Goal: Check status: Check status

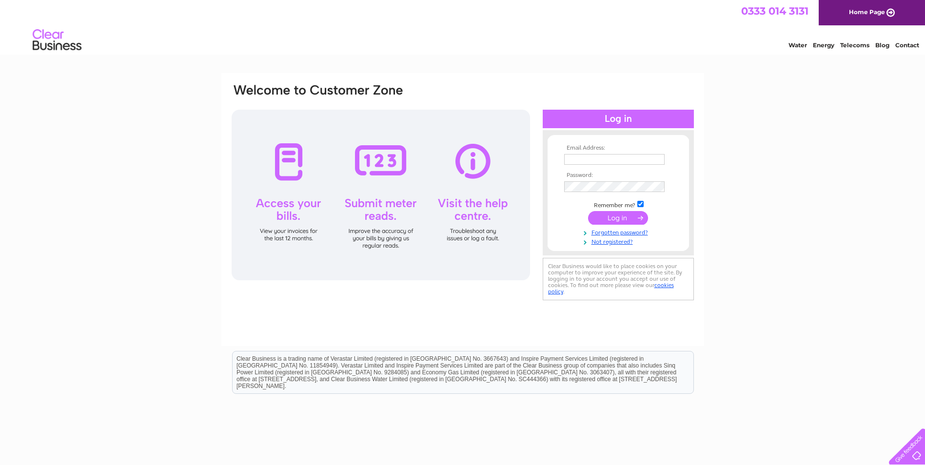
type input "Admin@wellbeingscotland.org"
click at [618, 220] on input "submit" at bounding box center [618, 218] width 60 height 14
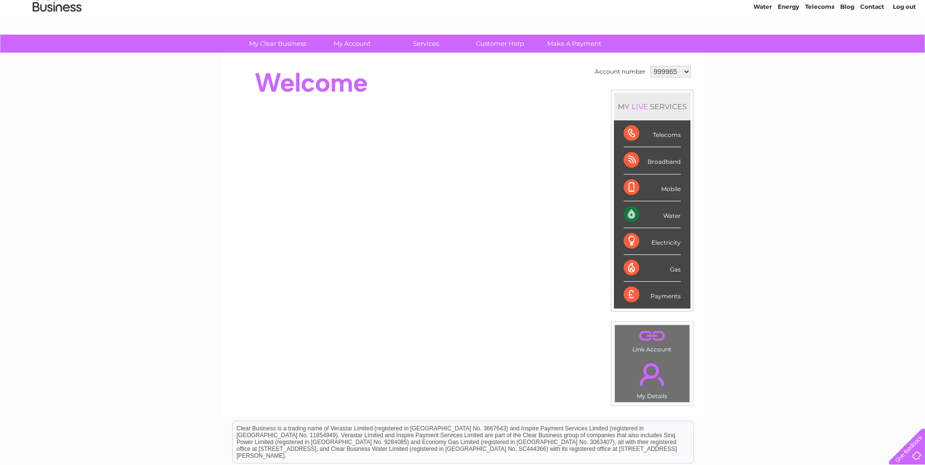
scroll to position [17, 0]
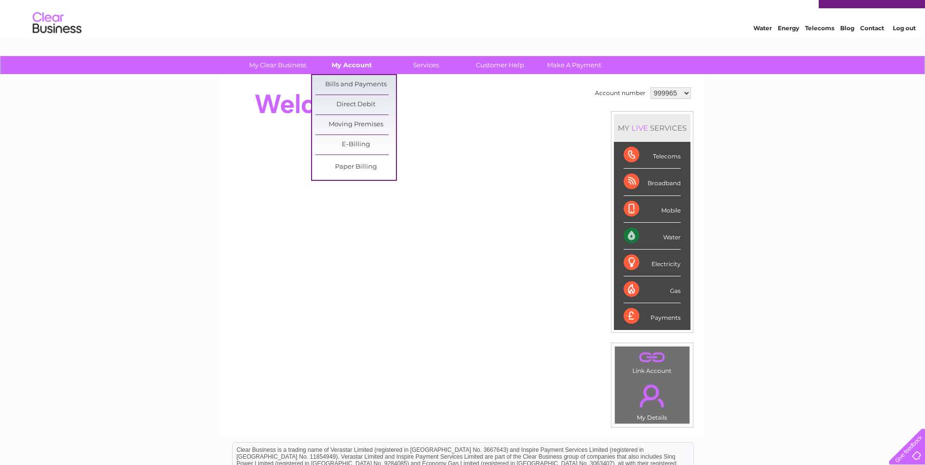
click at [357, 64] on link "My Account" at bounding box center [352, 65] width 80 height 18
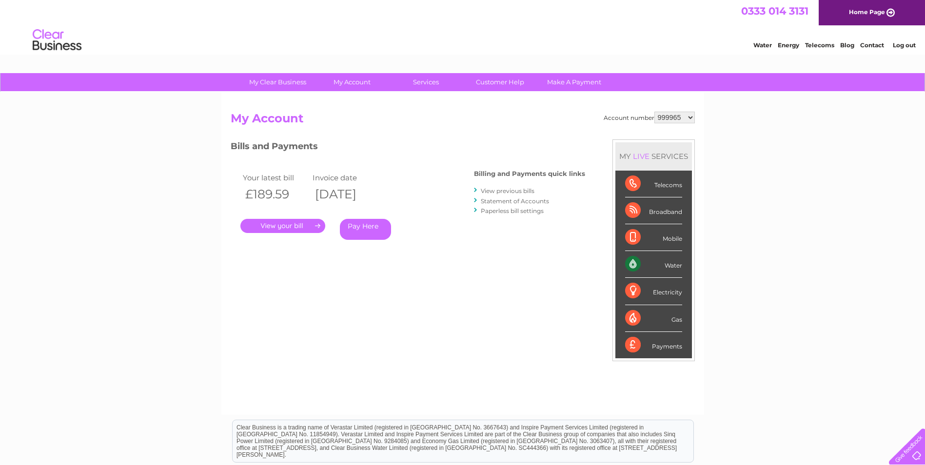
click at [690, 118] on select "999965 999992 1091300" at bounding box center [674, 118] width 40 height 12
select select "999992"
click at [654, 112] on select "999965 999992 1091300" at bounding box center [674, 118] width 40 height 12
click at [687, 121] on select "999965 999992 1091300" at bounding box center [674, 118] width 40 height 12
select select "1091300"
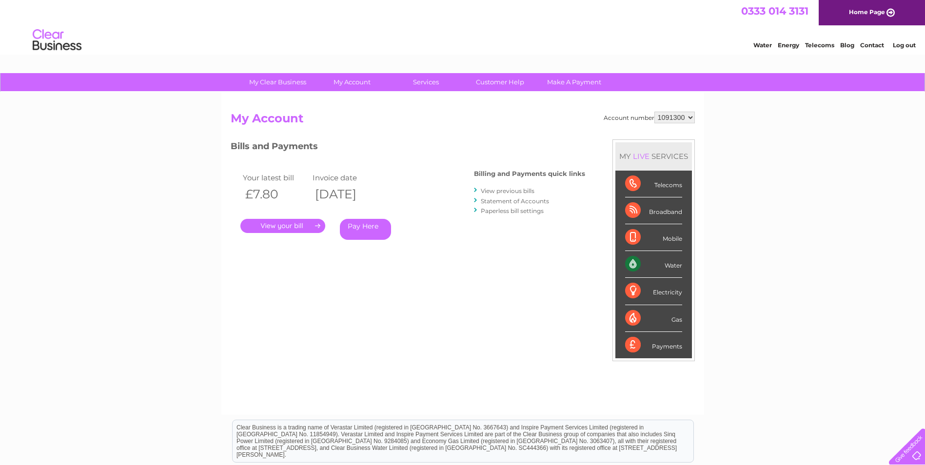
click at [654, 112] on select "999965 999992 1091300" at bounding box center [674, 118] width 40 height 12
click at [521, 198] on link "Statement of Accounts" at bounding box center [515, 200] width 68 height 7
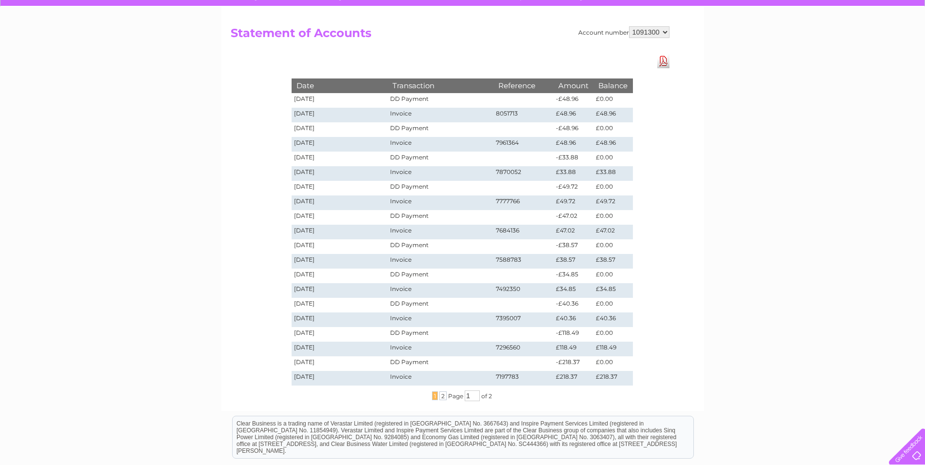
scroll to position [98, 0]
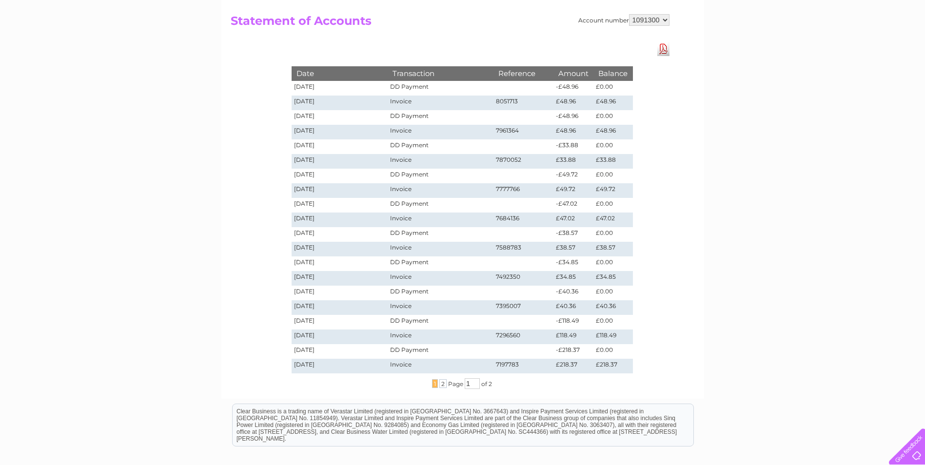
click at [887, 217] on div "My Clear Business Login Details My Details My Preferences Link Account My Accou…" at bounding box center [462, 271] width 925 height 590
click at [666, 21] on select "999965 999992 1091300" at bounding box center [649, 20] width 40 height 12
select select "999965"
click at [629, 14] on select "999965 999992 1091300" at bounding box center [649, 20] width 40 height 12
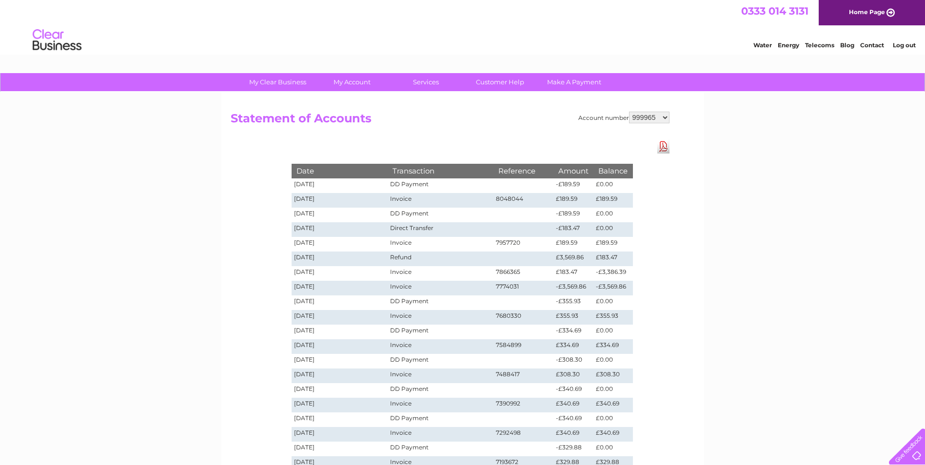
click at [664, 117] on select "999965 999992 1091300" at bounding box center [649, 118] width 40 height 12
select select "1091300"
click at [629, 112] on select "999965 999992 1091300" at bounding box center [649, 118] width 40 height 12
click at [662, 115] on select "999965 999992 1091300" at bounding box center [649, 118] width 40 height 12
select select "999965"
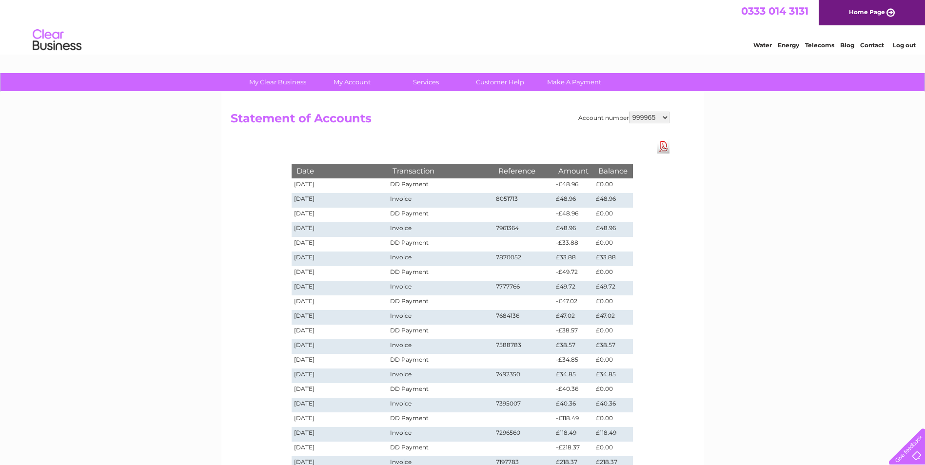
click at [629, 112] on select "999965 999992 1091300" at bounding box center [649, 118] width 40 height 12
